Goal: Task Accomplishment & Management: Complete application form

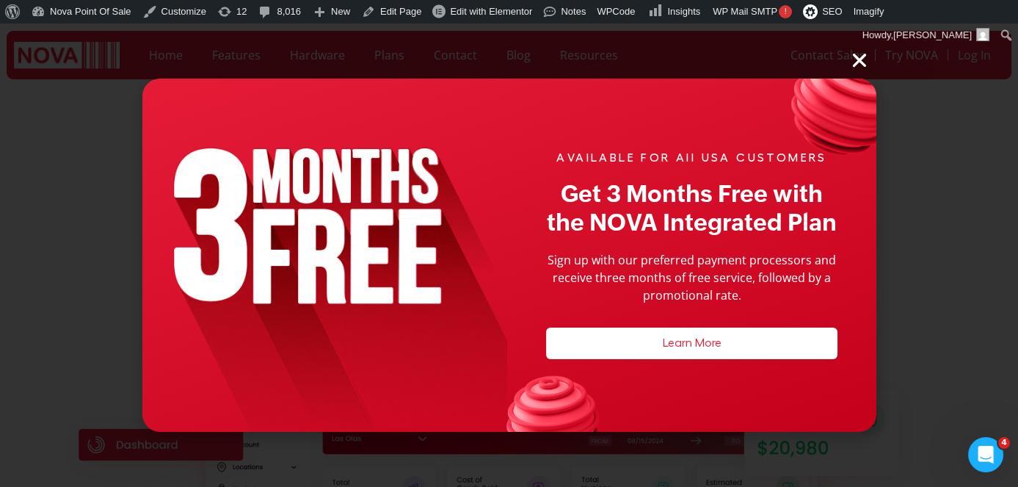
click at [863, 65] on icon "Close" at bounding box center [859, 60] width 19 height 19
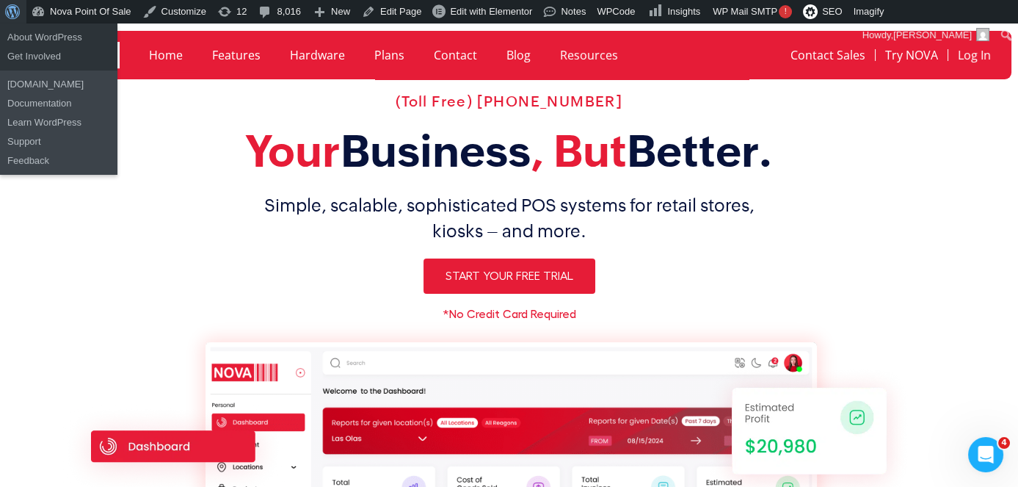
click at [16, 10] on span "Toolbar" at bounding box center [10, 10] width 11 height 21
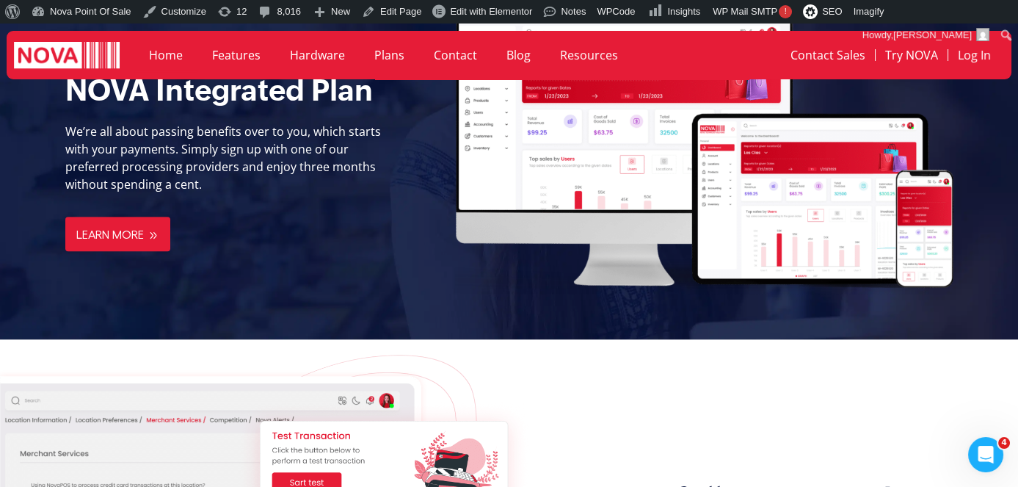
scroll to position [1668, 0]
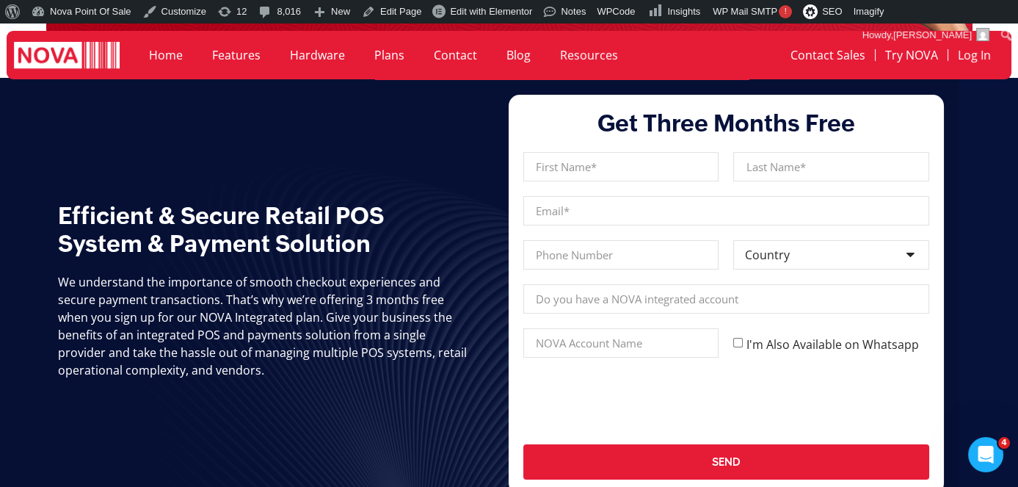
scroll to position [267, 0]
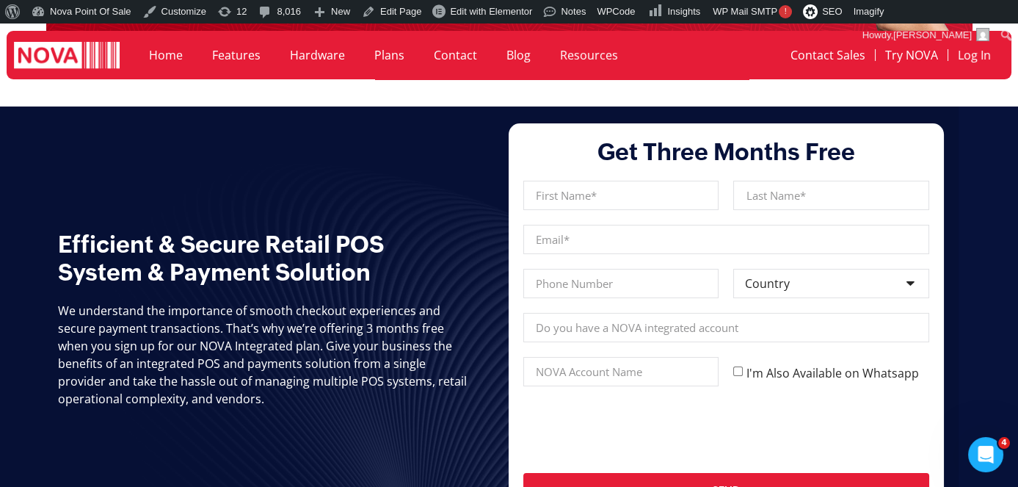
drag, startPoint x: 593, startPoint y: 216, endPoint x: 599, endPoint y: 200, distance: 17.2
click at [597, 212] on div "First Name Last Name Email Phone Country Country Afghanistan Albania Algeria An…" at bounding box center [726, 352] width 420 height 342
click at [599, 196] on input "First Name" at bounding box center [621, 195] width 195 height 29
click at [752, 207] on input "Last Name" at bounding box center [830, 195] width 195 height 29
type input "Nawaz (test)"
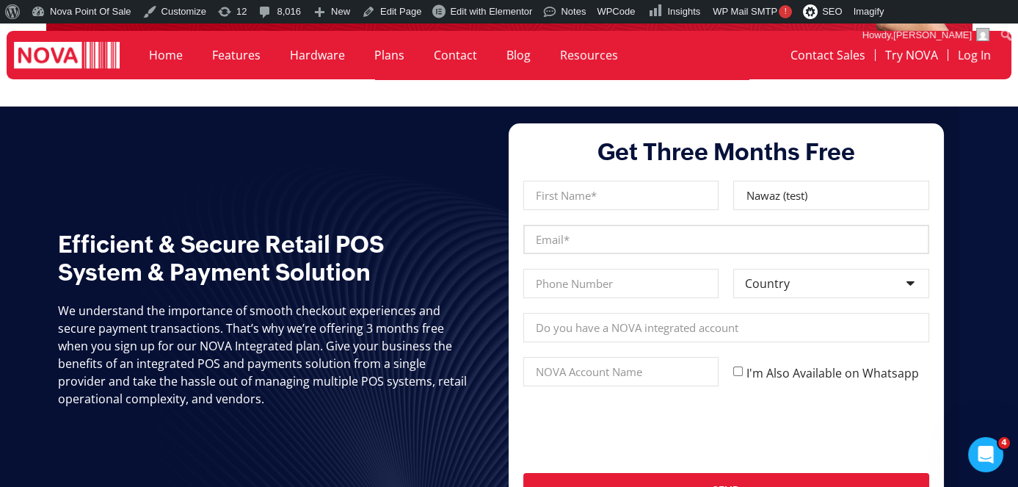
click at [546, 247] on input "Email" at bounding box center [726, 239] width 405 height 29
type input "ali@novapointofsale.com"
click at [583, 278] on input "Phone" at bounding box center [621, 283] width 195 height 29
type input "0900867546"
drag, startPoint x: 811, startPoint y: 286, endPoint x: 805, endPoint y: 294, distance: 9.4
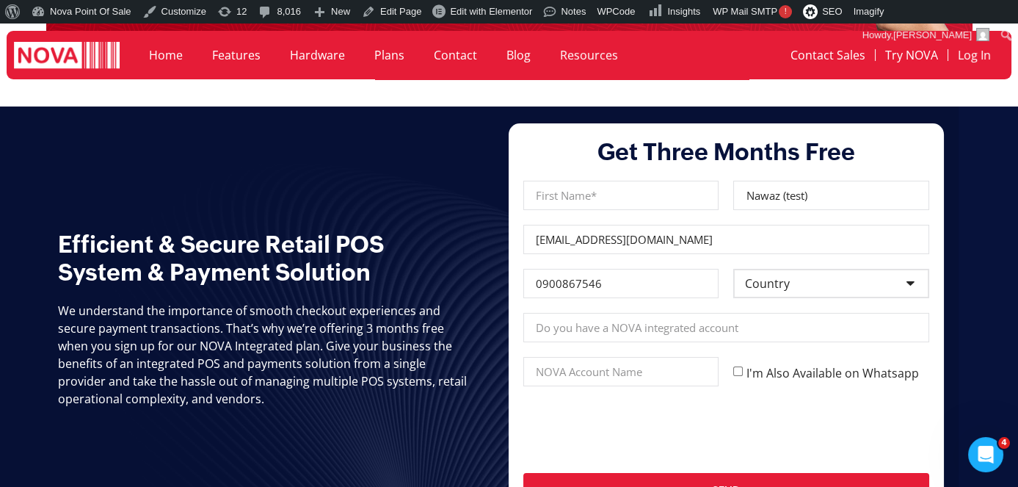
click at [811, 286] on select "Country Afghanistan Albania Algeria Andorra Angola Antigua and Barbuda Argentin…" at bounding box center [830, 283] width 195 height 29
select select "[GEOGRAPHIC_DATA]"
click at [733, 269] on select "Country Afghanistan Albania Algeria Andorra Angola Antigua and Barbuda Argentin…" at bounding box center [830, 283] width 195 height 29
click at [772, 335] on input "Nova Account" at bounding box center [726, 327] width 405 height 29
type input "NOVA"
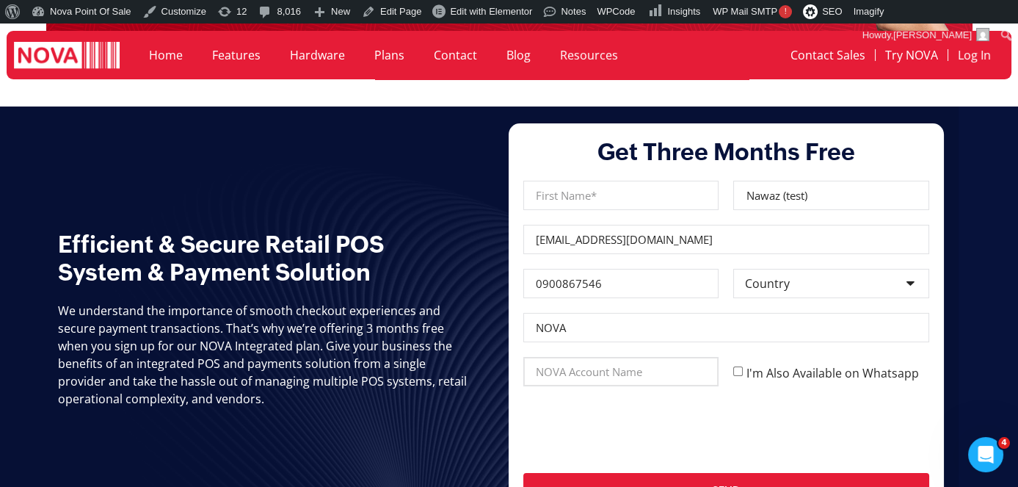
click at [593, 374] on input "Nova Account" at bounding box center [621, 371] width 195 height 29
type input "N"
type input "NOVA"
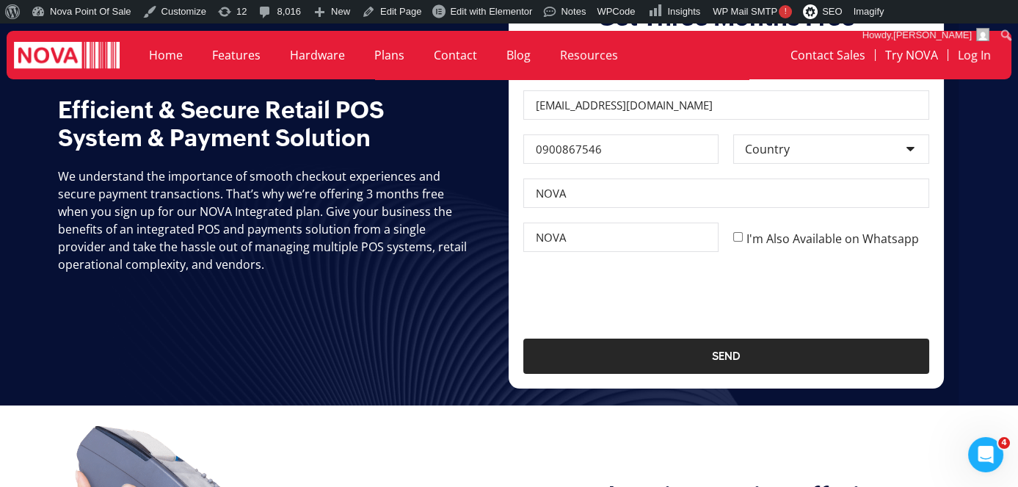
scroll to position [400, 0]
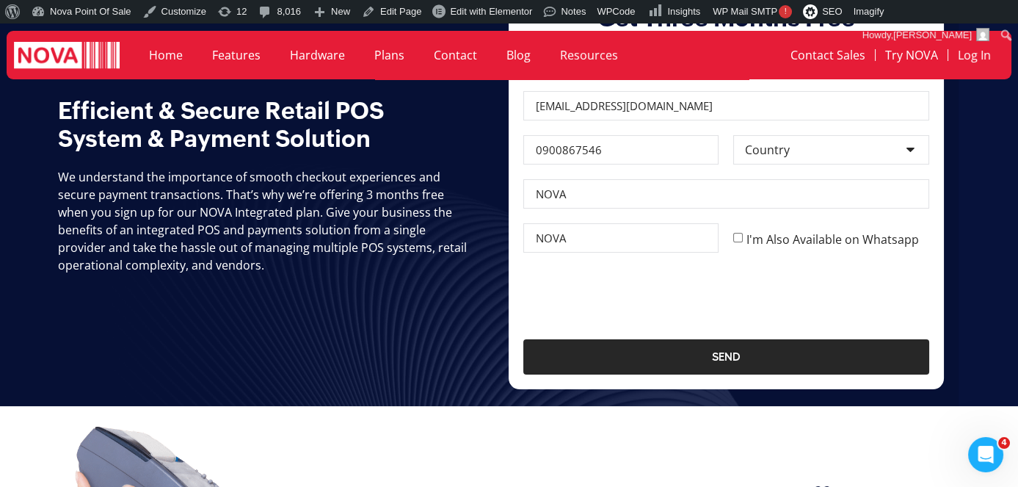
click at [724, 361] on span "Send" at bounding box center [726, 357] width 29 height 12
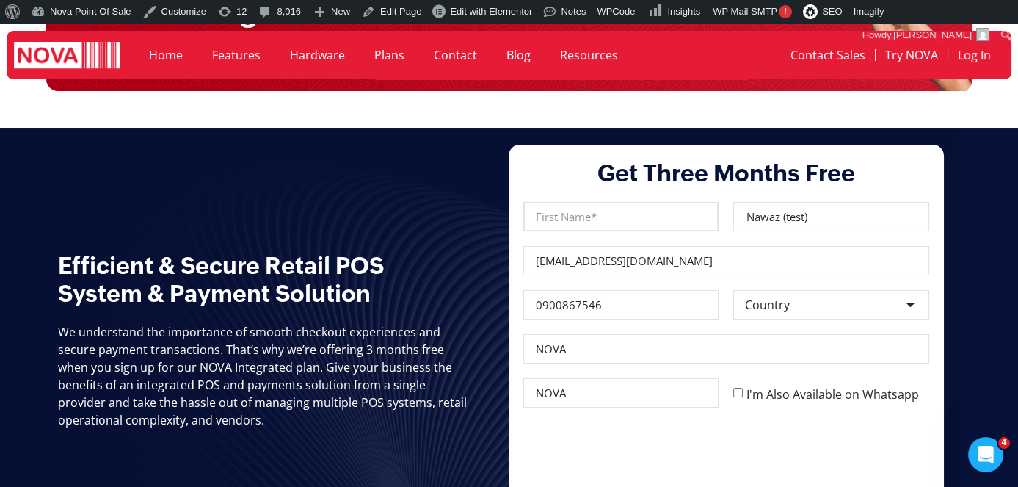
scroll to position [267, 0]
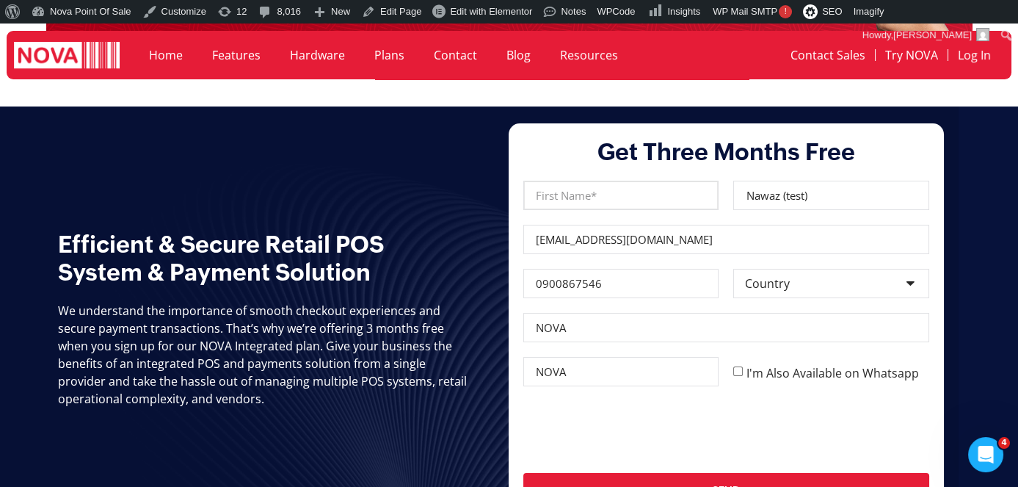
click at [599, 198] on input "First Name" at bounding box center [621, 195] width 195 height 29
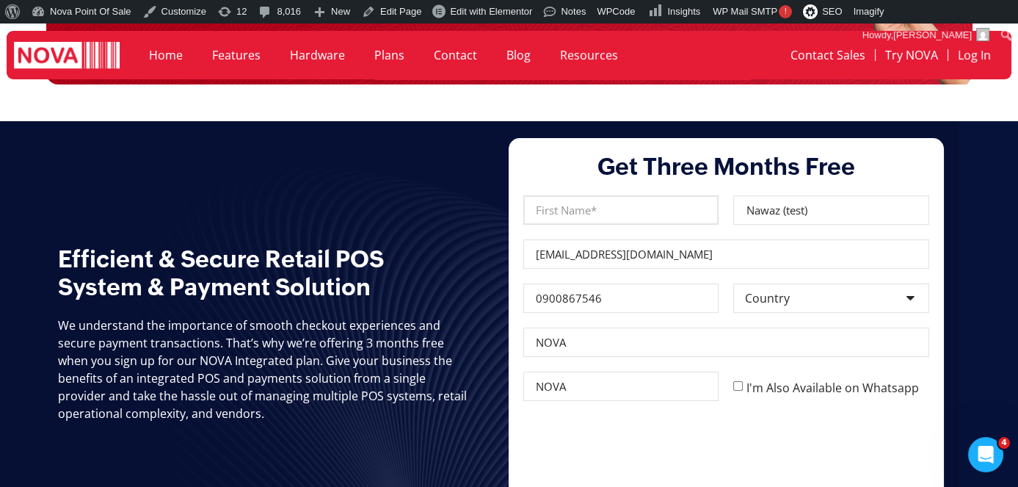
scroll to position [200, 0]
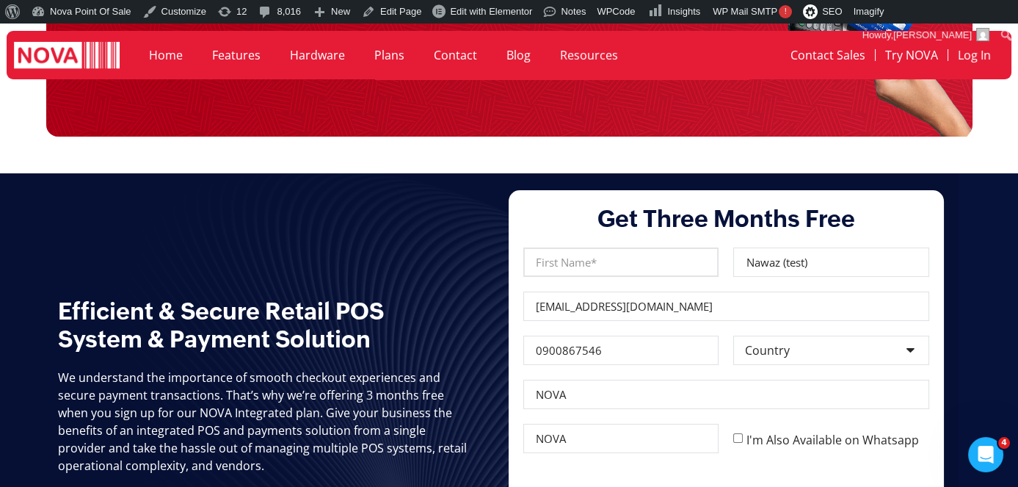
click at [601, 267] on input "First Name" at bounding box center [621, 261] width 195 height 29
type input "Ali"
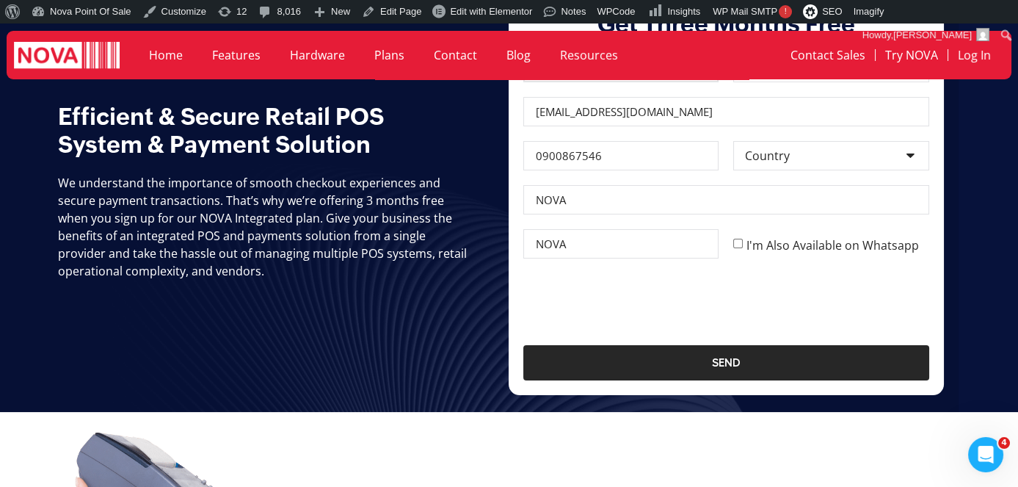
scroll to position [400, 0]
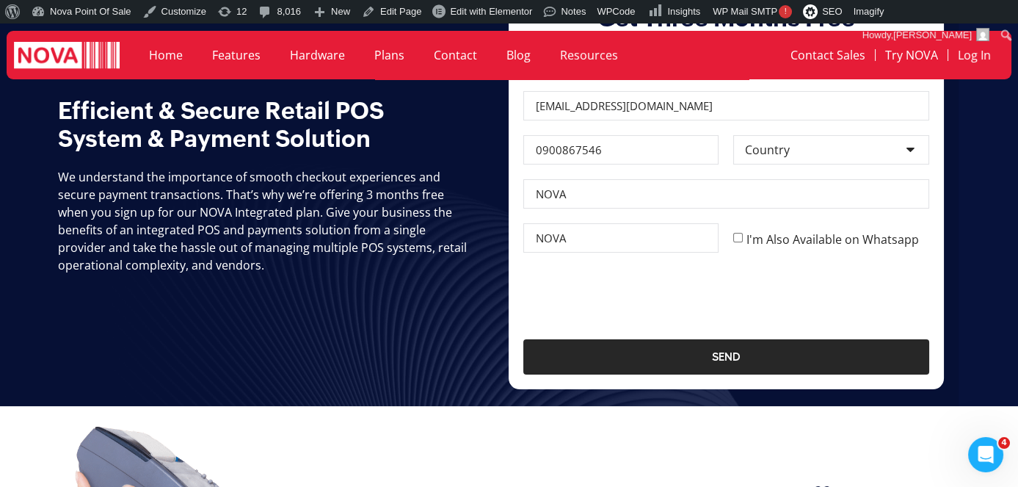
click at [722, 357] on span "Send" at bounding box center [726, 357] width 29 height 12
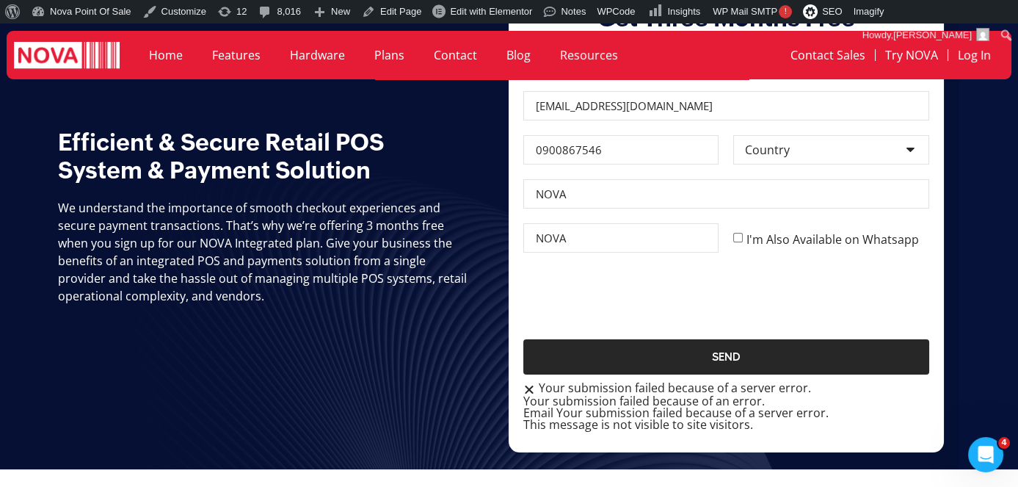
click at [731, 351] on span "Send" at bounding box center [726, 357] width 29 height 12
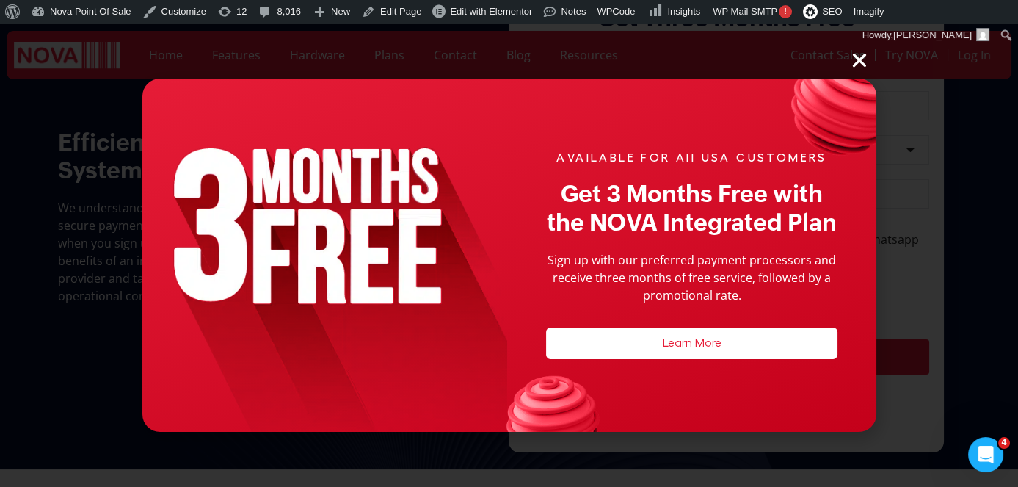
click at [860, 57] on icon "Close" at bounding box center [859, 60] width 19 height 19
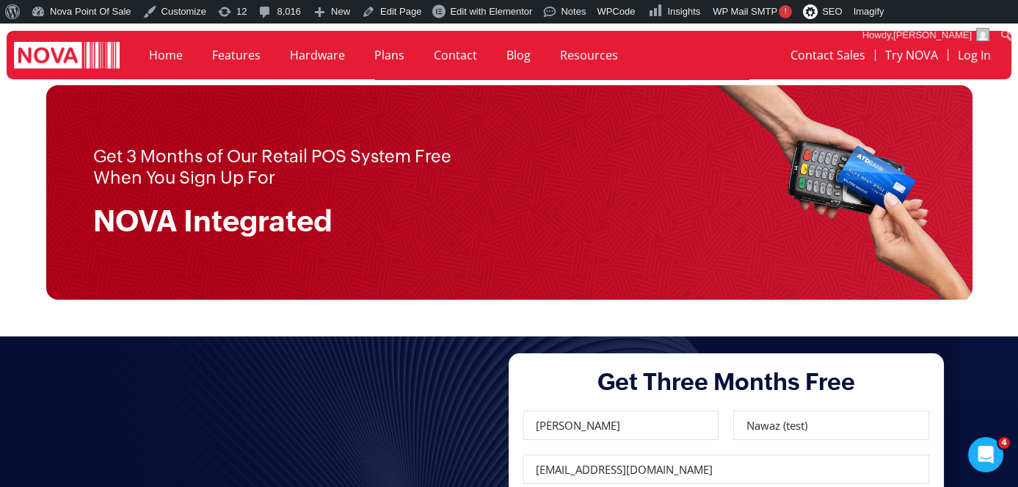
scroll to position [66, 0]
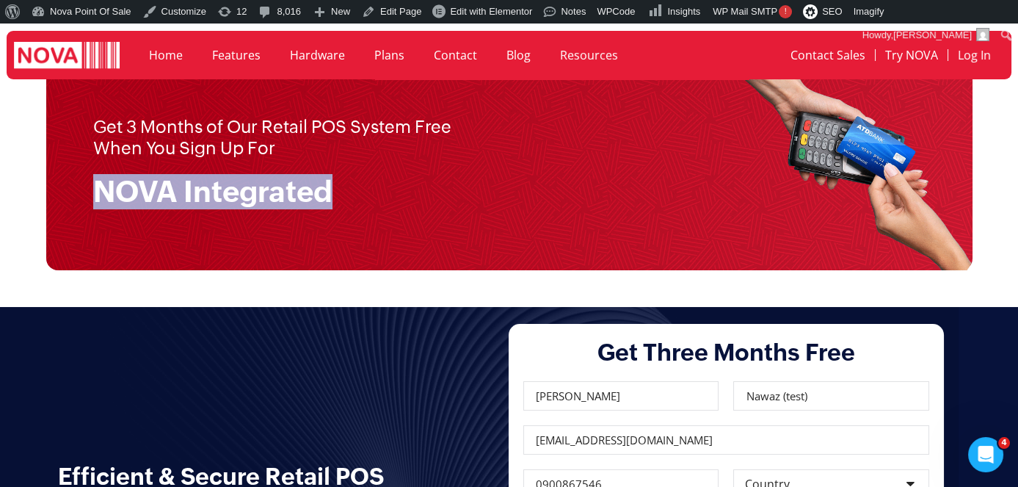
click at [522, 163] on div "Get 3 Months of Our Retail POS System Free When You Sign Up For NOVA Integrated" at bounding box center [286, 163] width 481 height 186
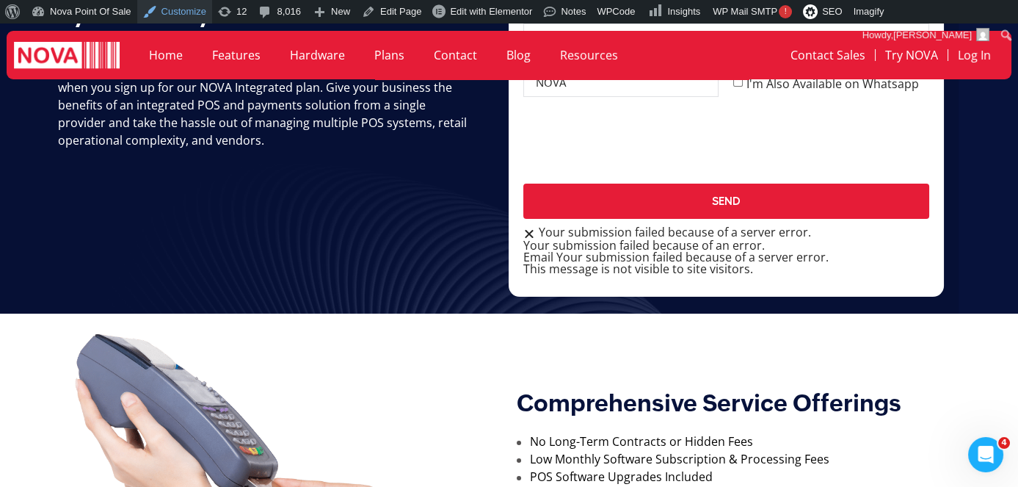
scroll to position [534, 0]
